Goal: Obtain resource: Obtain resource

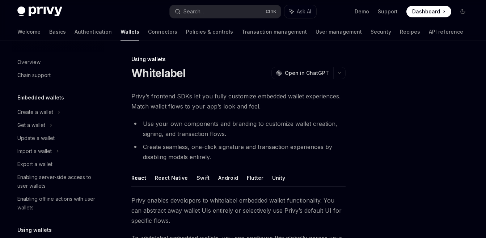
scroll to position [183, 0]
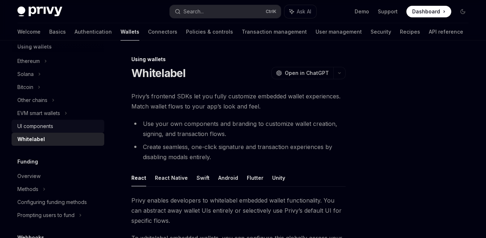
click at [58, 126] on div "UI components" at bounding box center [58, 126] width 82 height 9
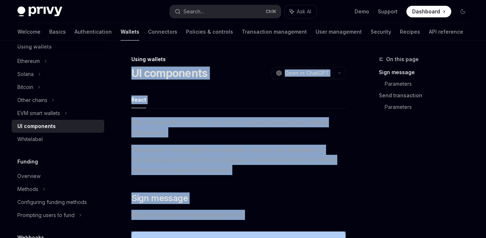
drag, startPoint x: 284, startPoint y: 117, endPoint x: 131, endPoint y: 70, distance: 160.0
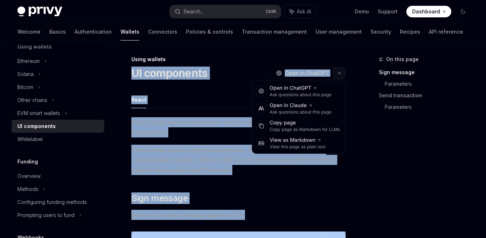
click at [340, 75] on button "button" at bounding box center [339, 73] width 12 height 12
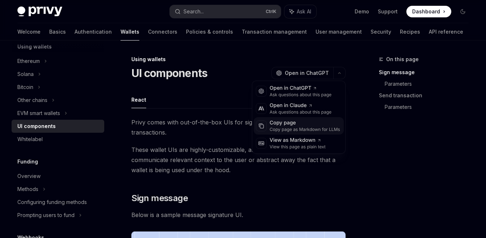
click at [302, 129] on div "Copy page as Markdown for LLMs" at bounding box center [304, 130] width 71 height 6
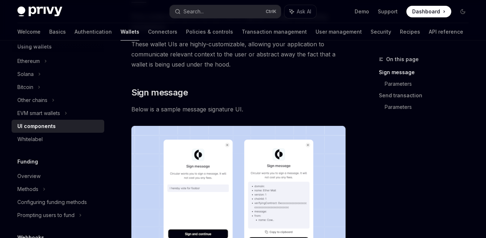
scroll to position [130, 0]
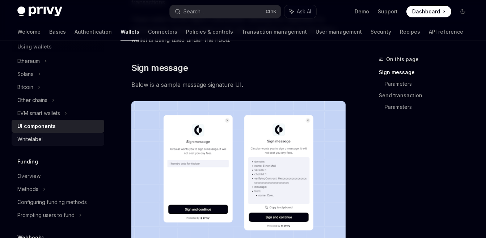
click at [39, 141] on div "Whitelabel" at bounding box center [29, 139] width 25 height 9
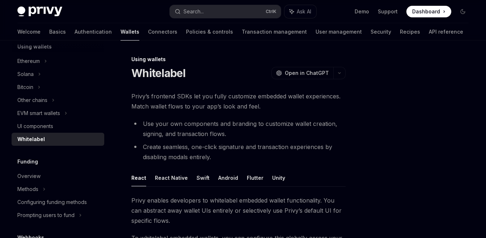
type textarea "*"
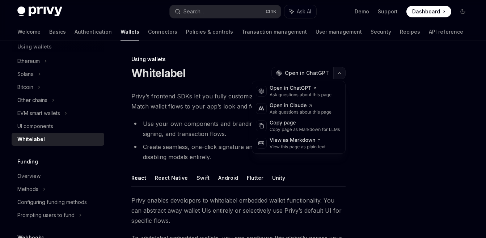
click at [342, 75] on button "button" at bounding box center [339, 73] width 12 height 12
click at [299, 123] on div "Copy page" at bounding box center [304, 122] width 71 height 7
